Goal: Find specific page/section: Find specific page/section

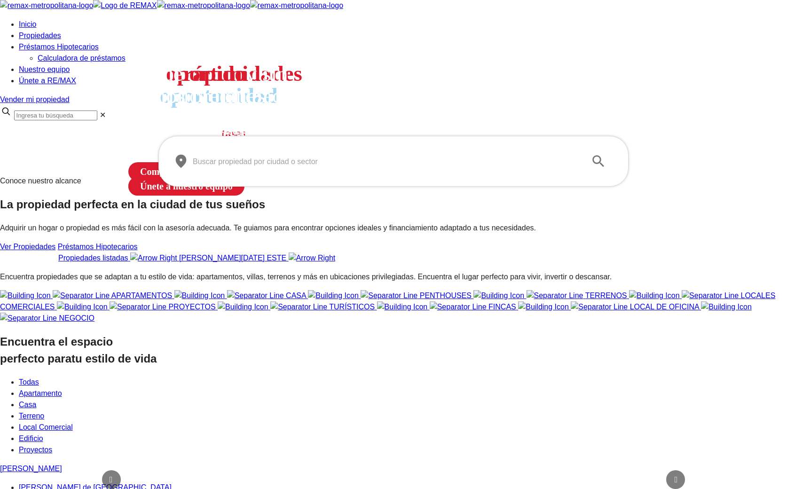
click at [300, 174] on input "text" at bounding box center [386, 161] width 386 height 26
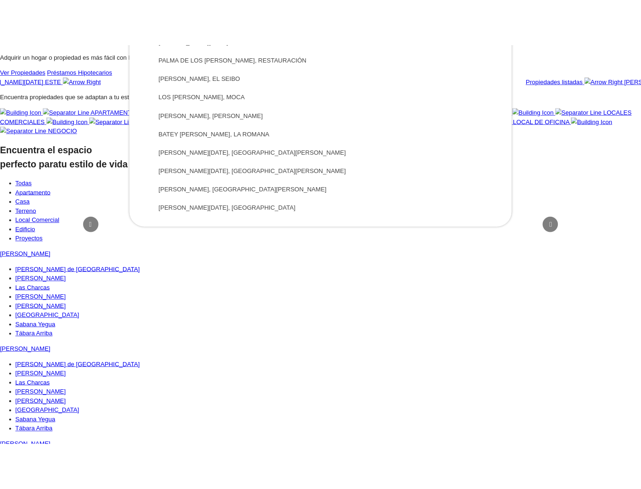
scroll to position [259, 0]
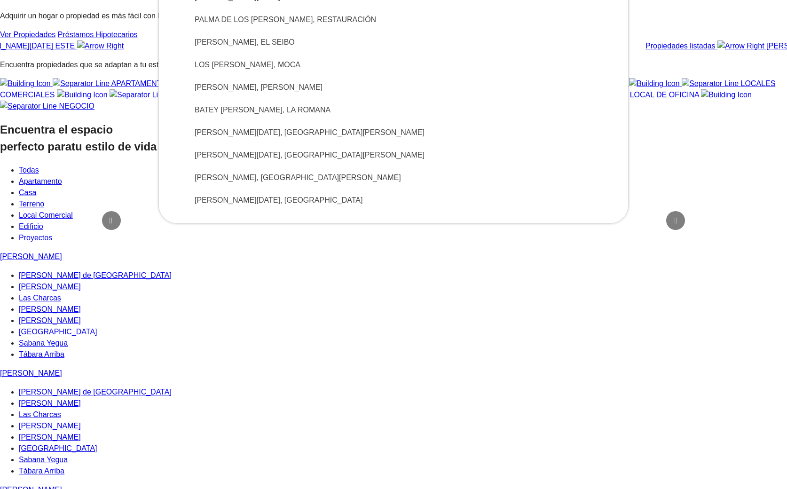
type input "[DEMOGRAPHIC_DATA]"
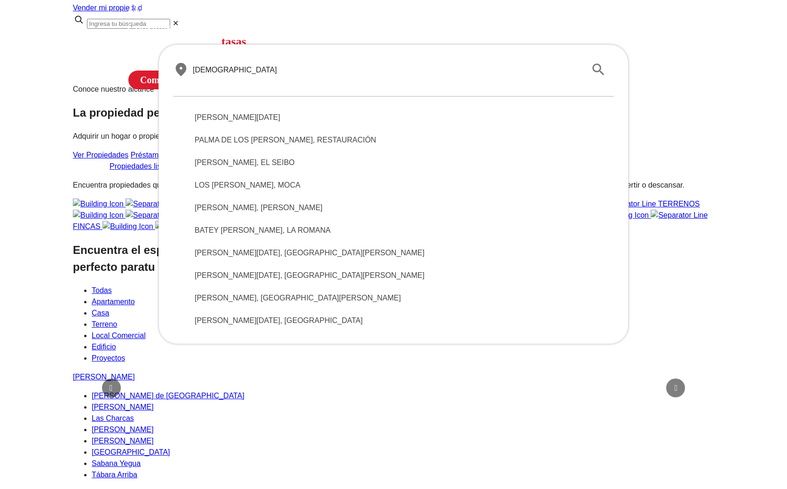
scroll to position [0, 0]
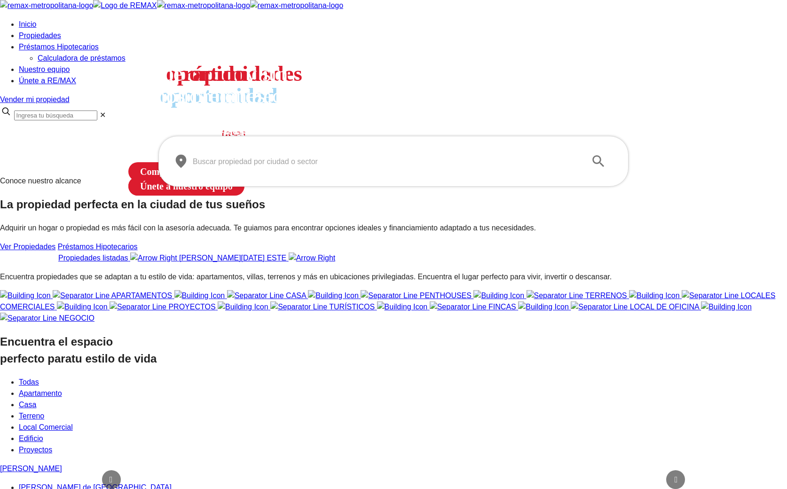
click at [237, 174] on input "text" at bounding box center [386, 161] width 386 height 26
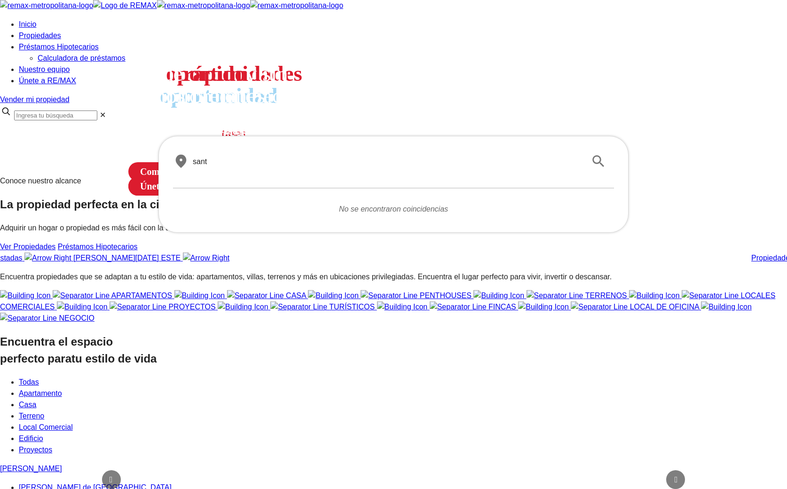
type input "[DEMOGRAPHIC_DATA]"
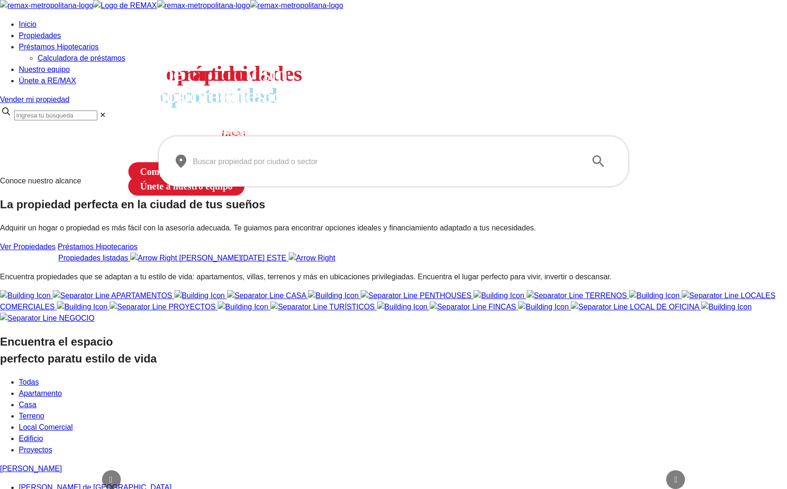
click at [240, 174] on input "text" at bounding box center [386, 161] width 386 height 26
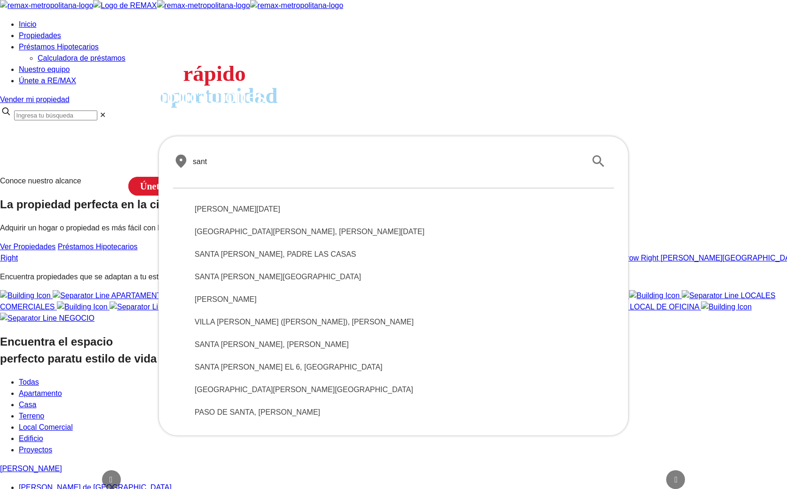
type input "sant"
